Goal: Task Accomplishment & Management: Use online tool/utility

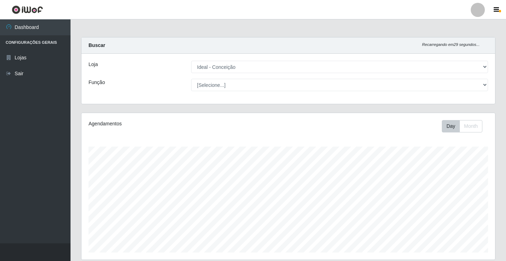
select select "231"
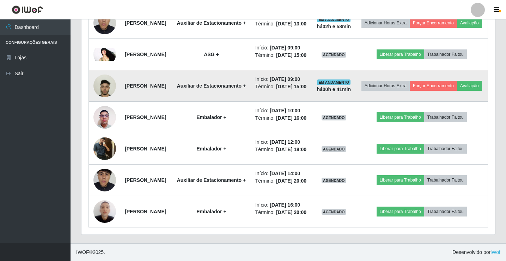
scroll to position [365, 0]
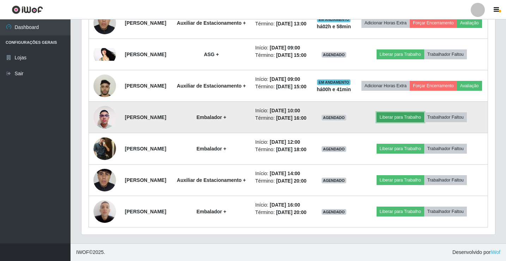
click at [419, 122] on button "Liberar para Trabalho" at bounding box center [401, 117] width 48 height 10
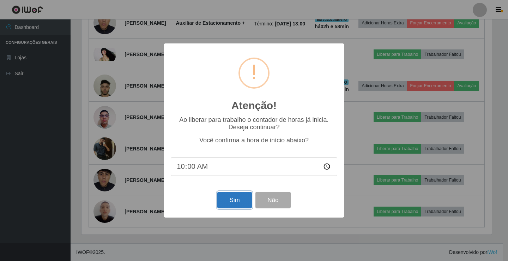
click at [237, 204] on button "Sim" at bounding box center [234, 200] width 34 height 17
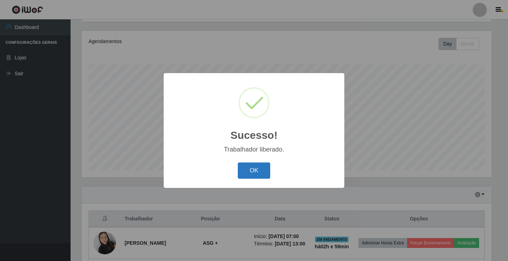
click at [257, 173] on button "OK" at bounding box center [254, 170] width 33 height 17
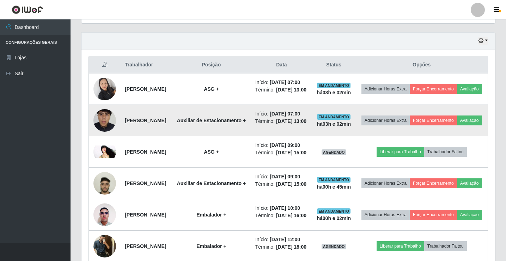
scroll to position [223, 0]
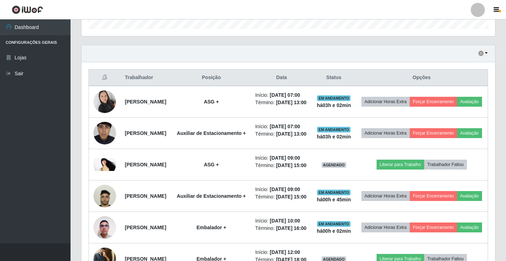
click at [1, 156] on ul "Dashboard Configurações Gerais Lojas Sair" at bounding box center [35, 131] width 71 height 224
click at [372, 59] on div "Hoje 1 dia 3 dias 1 Semana Não encerrados" at bounding box center [289, 53] width 414 height 17
click at [23, 74] on link "Sair" at bounding box center [35, 74] width 71 height 16
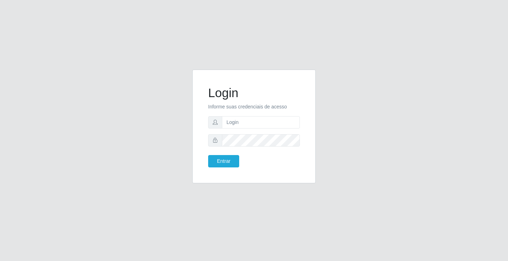
click at [418, 189] on div "Login Informe suas credenciais de acesso Entrar" at bounding box center [254, 131] width 402 height 122
